Goal: Task Accomplishment & Management: Manage account settings

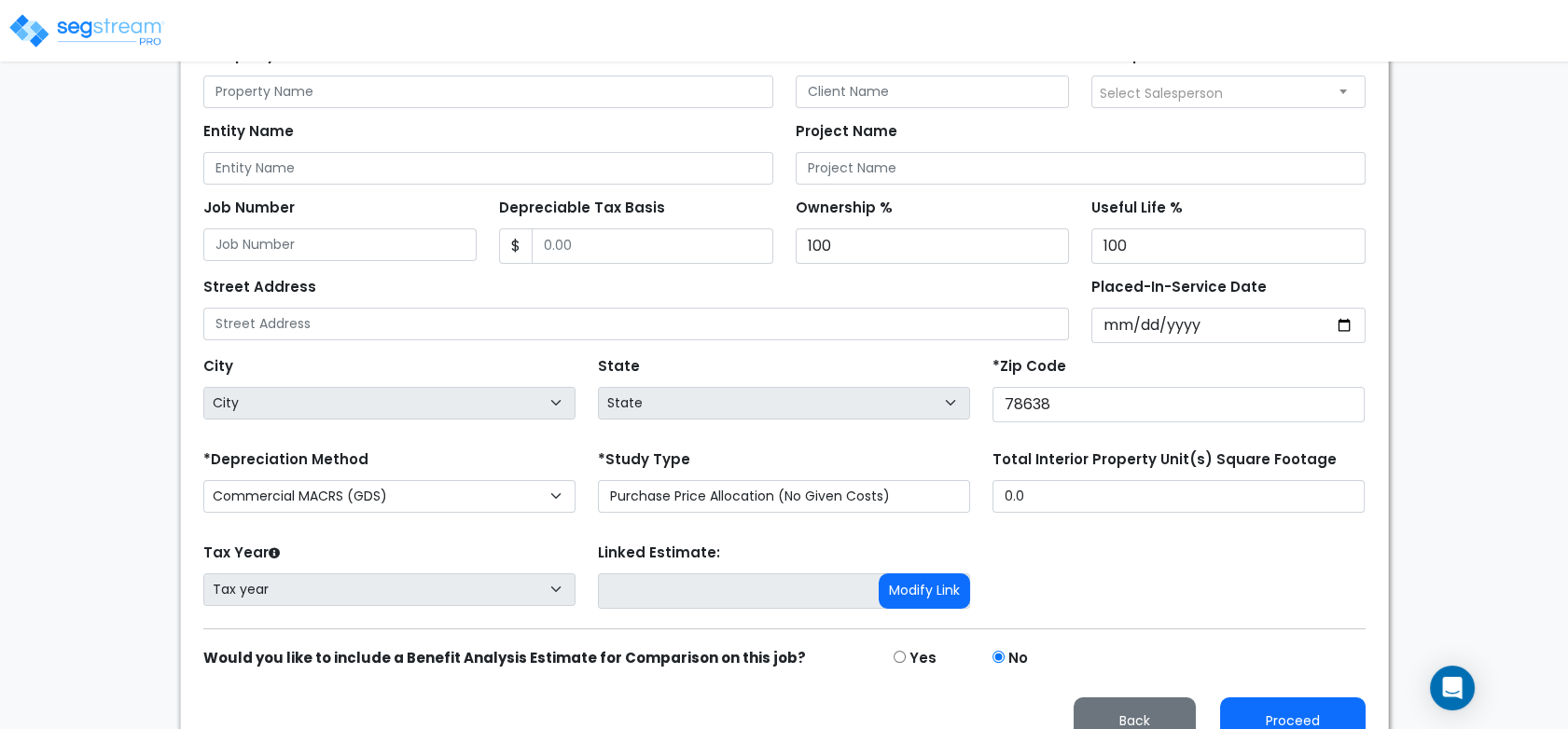
scroll to position [310, 0]
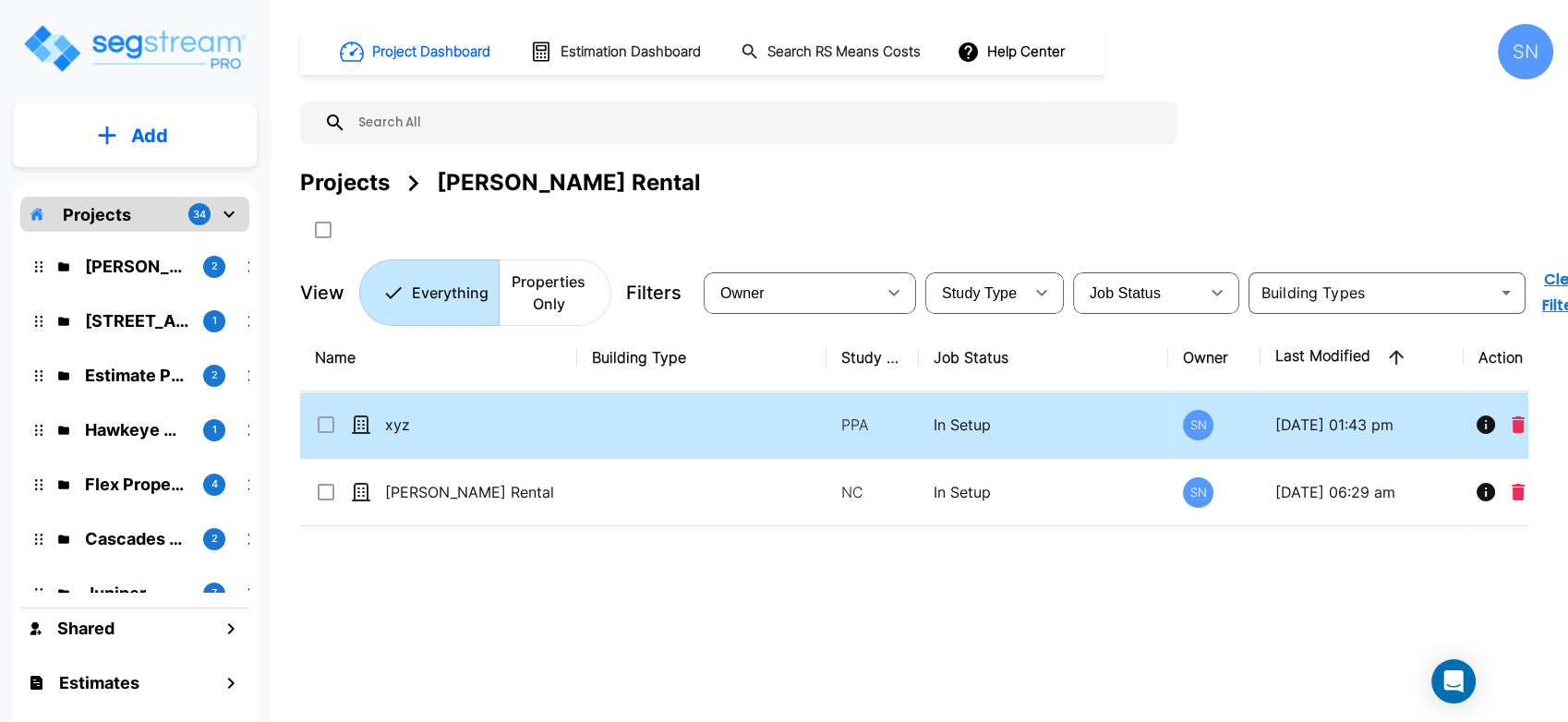
click at [332, 422] on input "select row xyz" at bounding box center [324, 422] width 19 height 16
checkbox input "true"
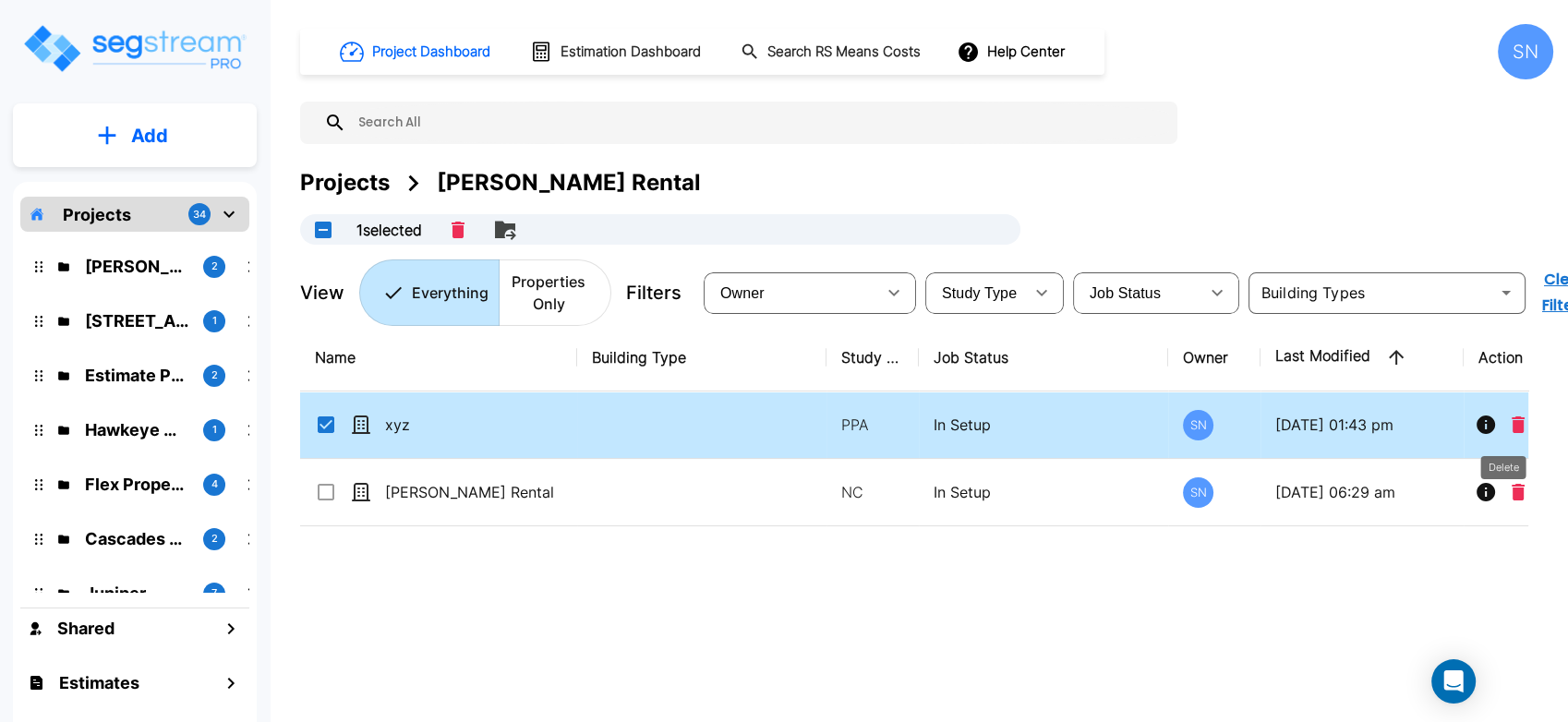
click at [1522, 426] on icon "Delete" at bounding box center [1518, 425] width 13 height 17
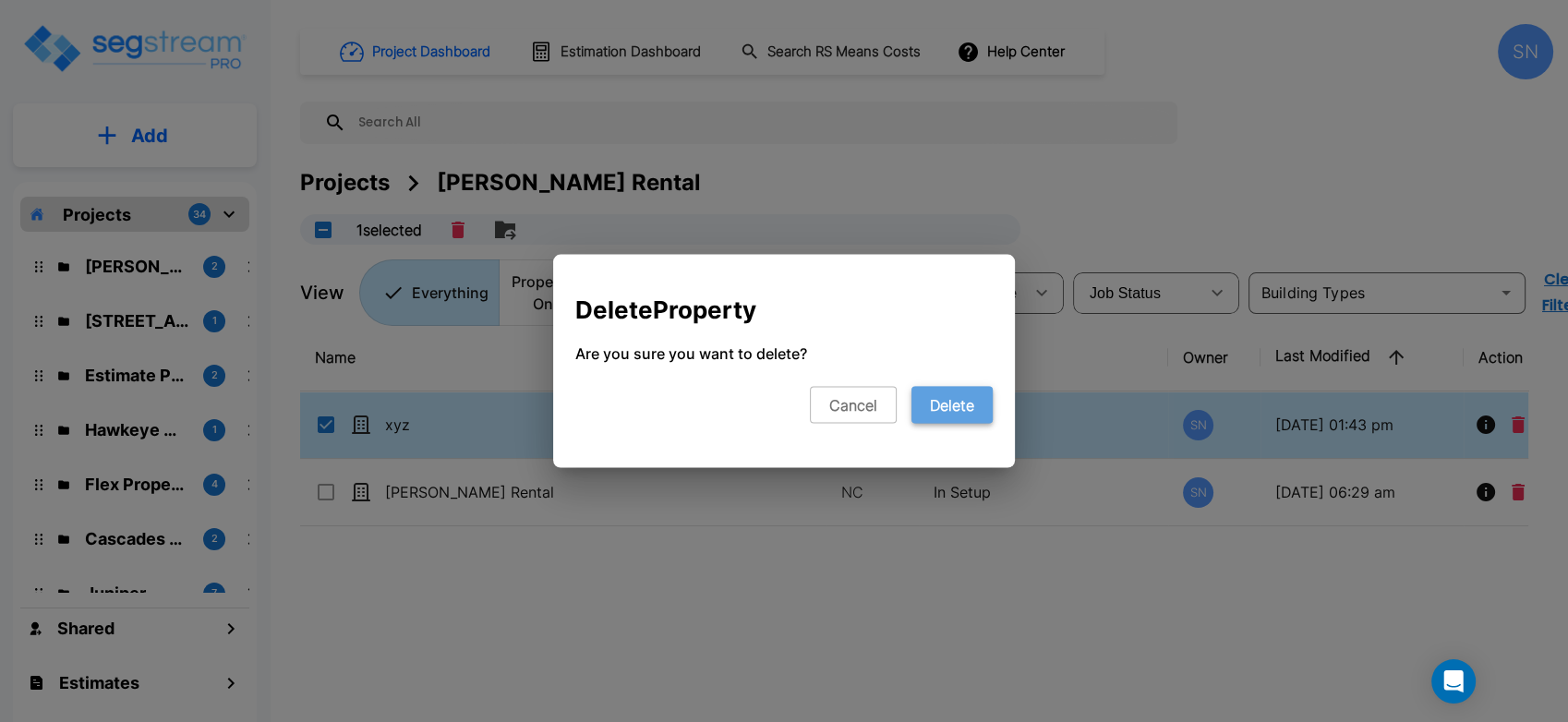
click at [950, 398] on button "Delete" at bounding box center [951, 406] width 81 height 37
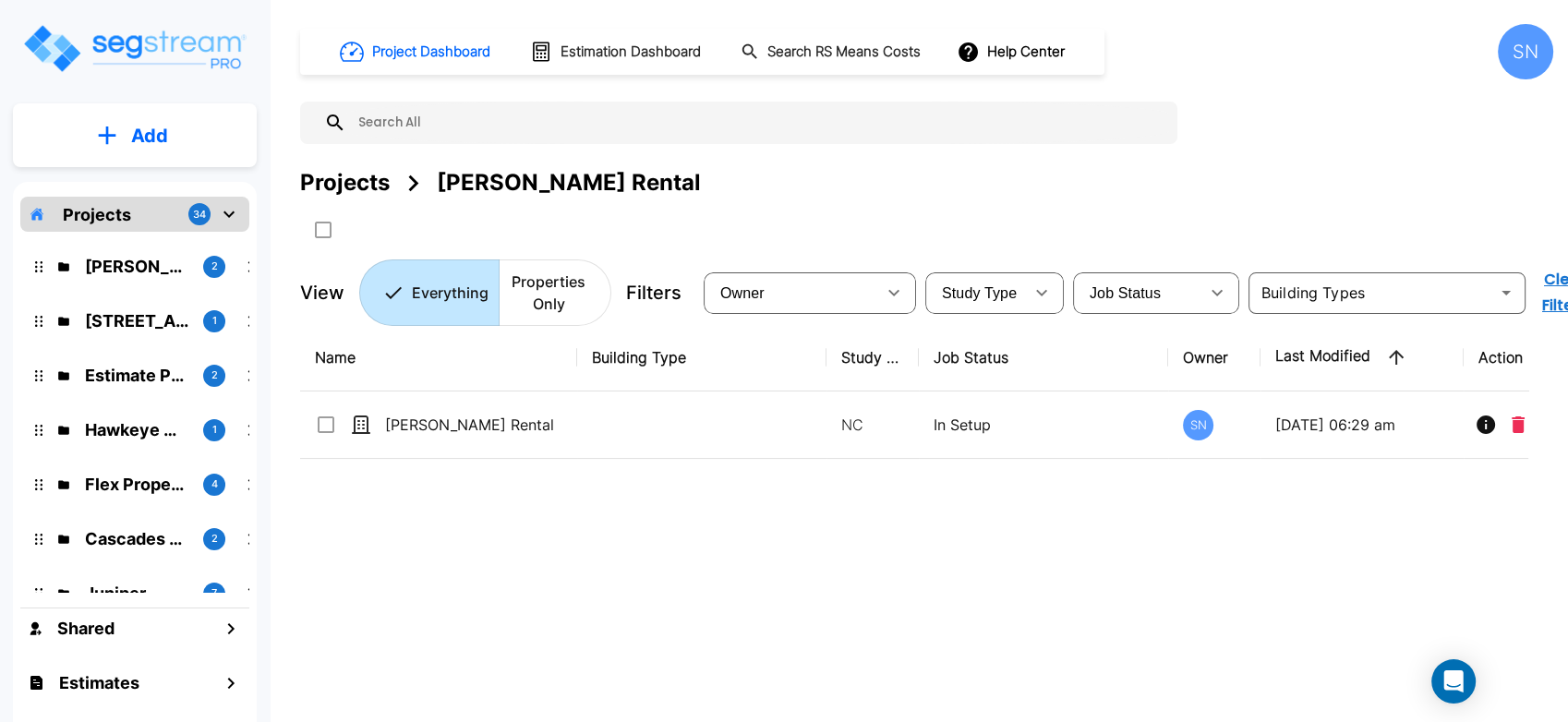
click at [745, 576] on div "Name Building Type Study Type Job Status Owner Last Modified Action Kessler Ren…" at bounding box center [914, 548] width 1228 height 448
